Goal: Find specific page/section: Find specific page/section

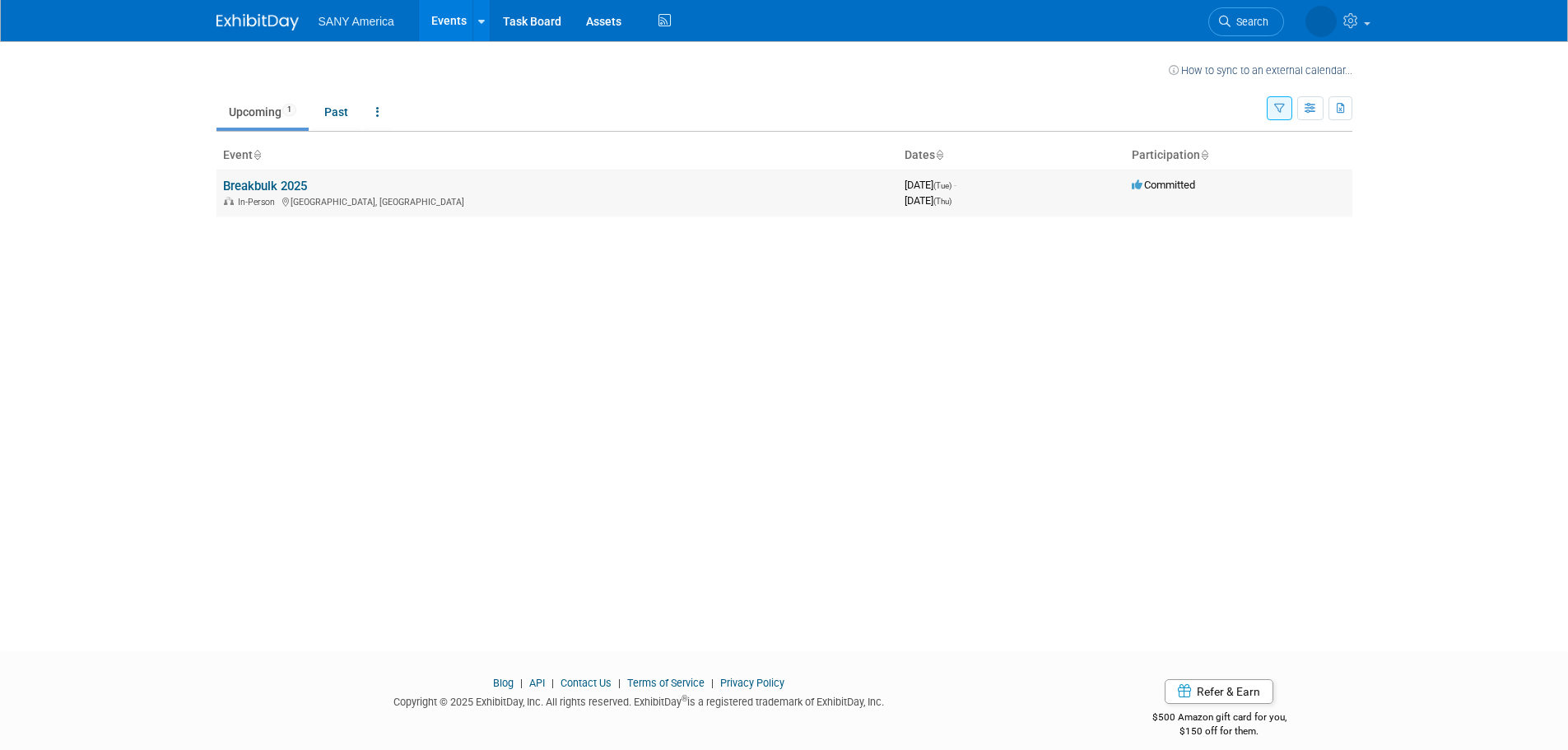
click at [276, 191] on link "Breakbulk 2025" at bounding box center [265, 186] width 84 height 15
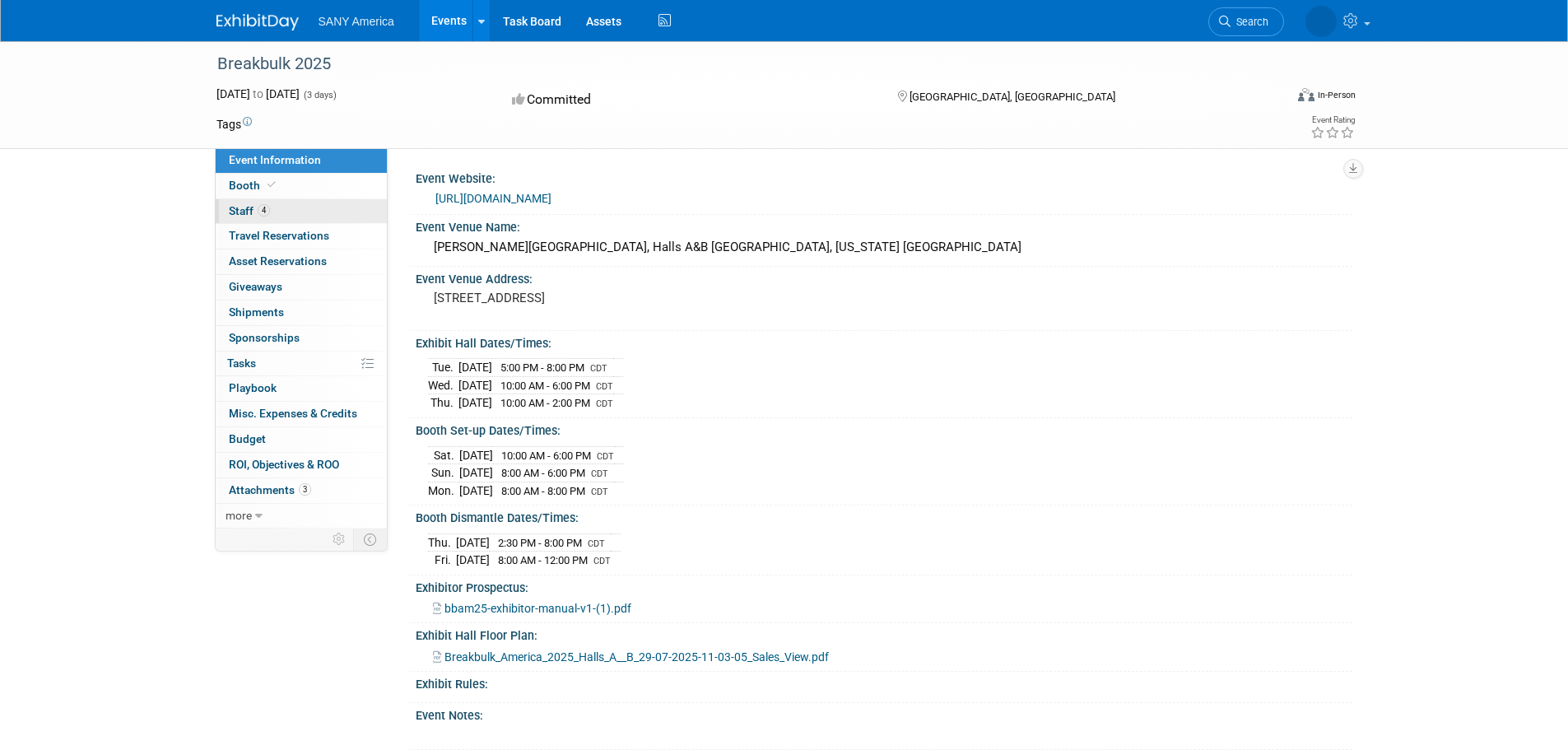
click at [239, 208] on span "Staff 4" at bounding box center [250, 210] width 41 height 13
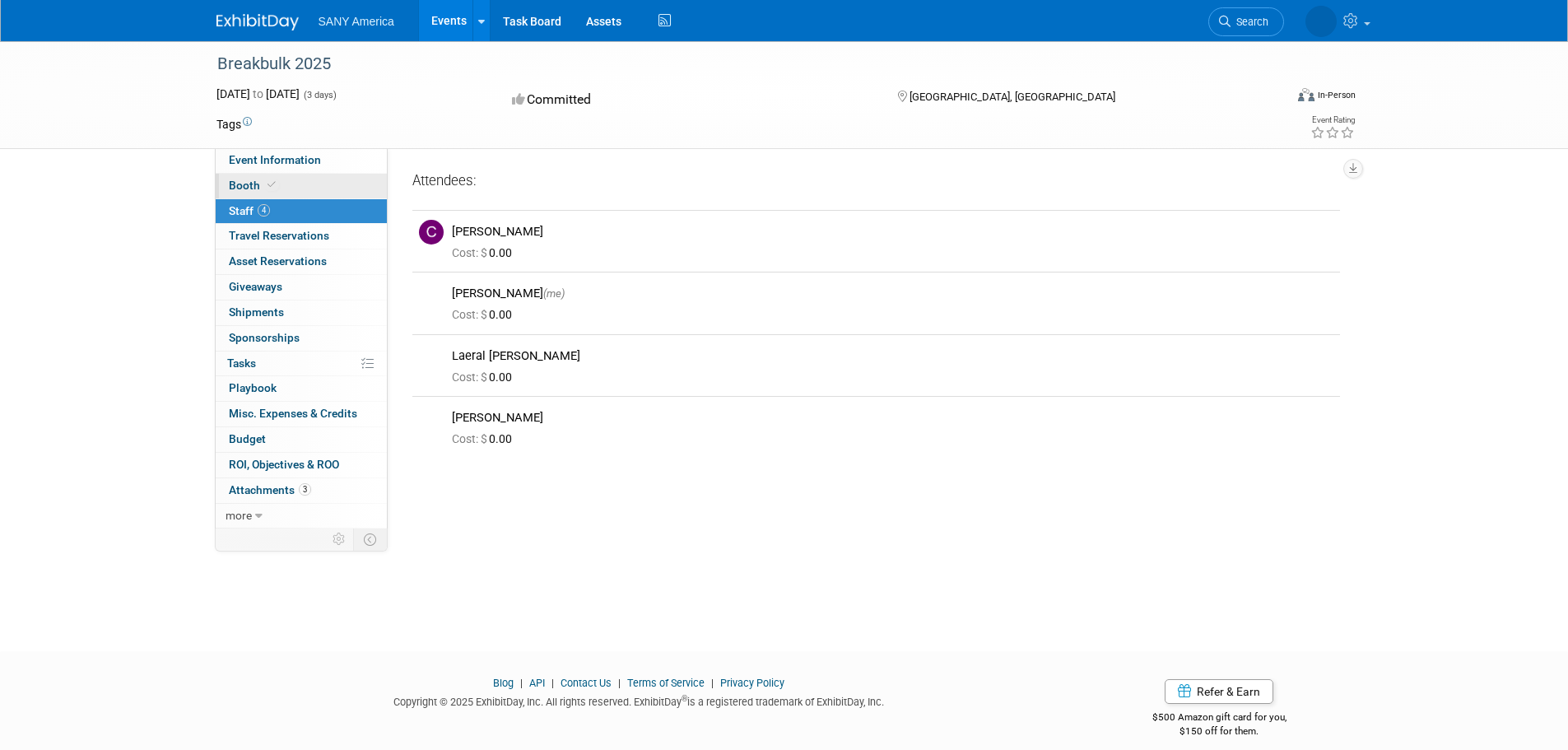
click at [275, 183] on span at bounding box center [271, 185] width 15 height 12
